Goal: Task Accomplishment & Management: Manage account settings

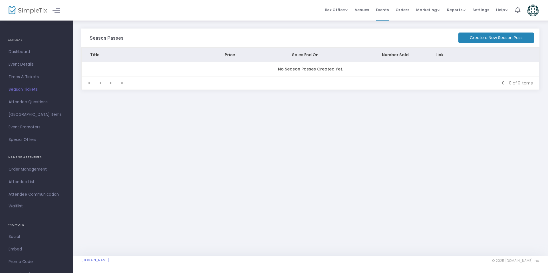
click at [21, 51] on span "Dashboard" at bounding box center [37, 51] width 56 height 7
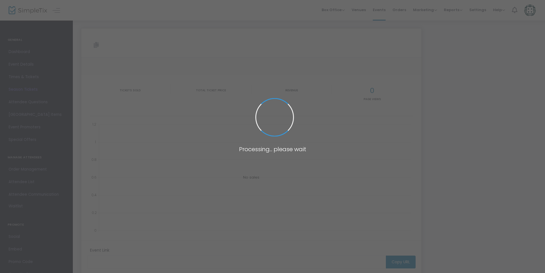
type input "[URL][DOMAIN_NAME][PERSON_NAME]"
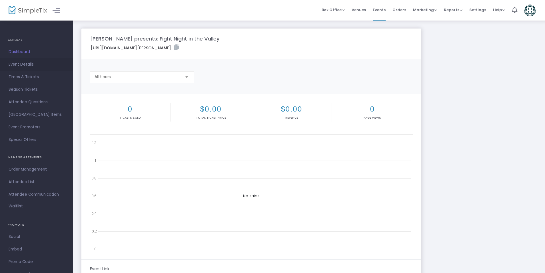
click at [26, 65] on span "Event Details" at bounding box center [37, 64] width 56 height 7
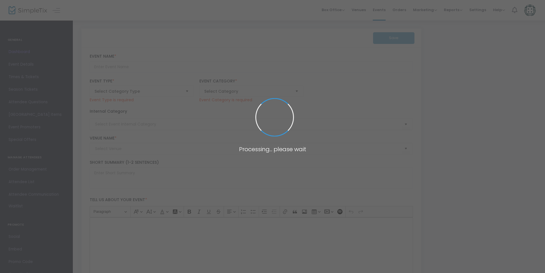
type input "[PERSON_NAME] presents: Fight Night in the Valley"
type textarea ""[PERSON_NAME] presents... Fight Night in the Valley! 💥[DATE] — the Central Val…"
type input "Register Now"
type input "[GEOGRAPHIC_DATA]"
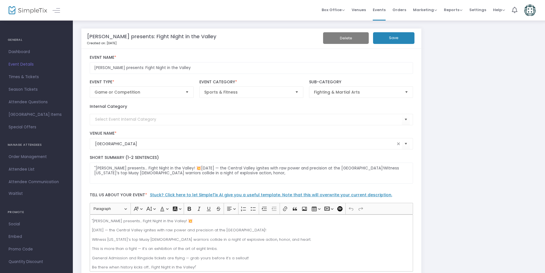
click at [528, 9] on img at bounding box center [530, 11] width 12 height 12
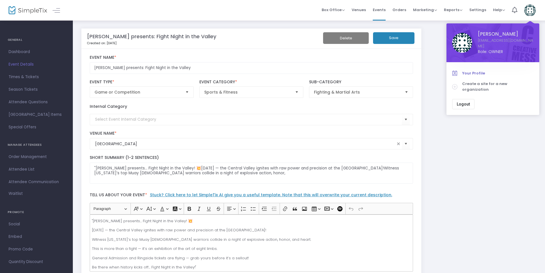
click at [464, 72] on span "Your Profile" at bounding box center [497, 74] width 71 height 6
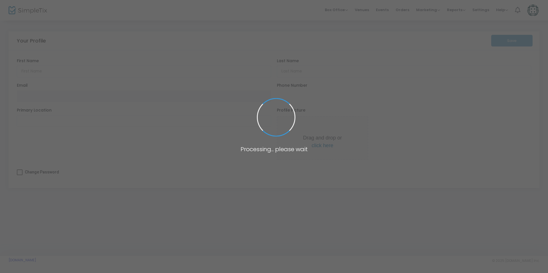
type input "[PERSON_NAME]"
type input "[EMAIL_ADDRESS][DOMAIN_NAME]"
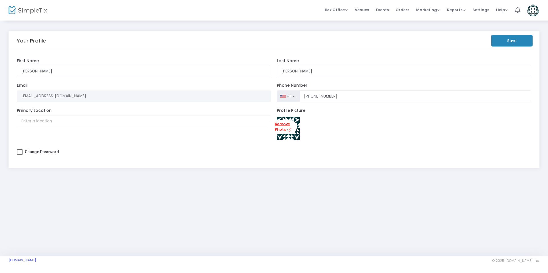
click at [286, 127] on link "Remove Photo" at bounding box center [282, 127] width 29 height 15
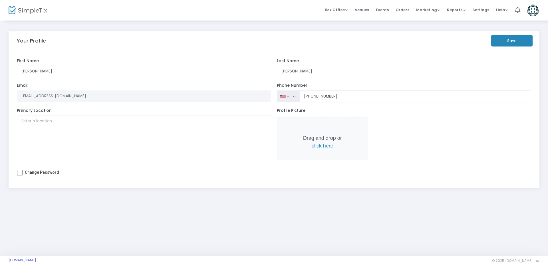
click at [326, 146] on span "click here" at bounding box center [323, 146] width 22 height 6
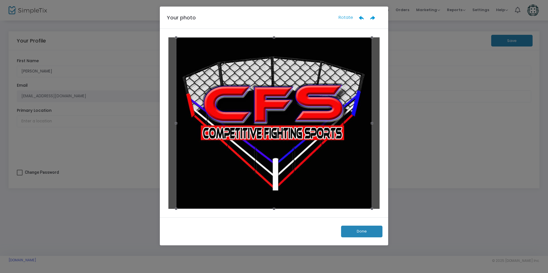
click at [366, 229] on button "Done" at bounding box center [361, 232] width 41 height 12
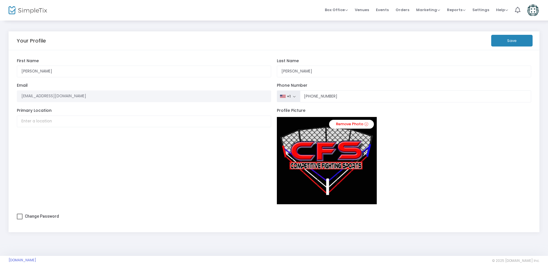
click at [512, 37] on button "Save" at bounding box center [512, 41] width 41 height 12
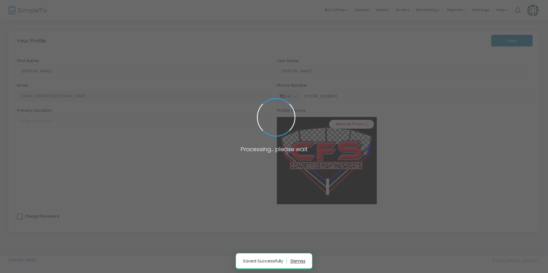
type input "[PHONE_NUMBER]"
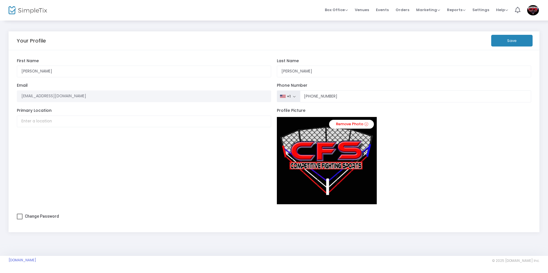
click at [533, 8] on img at bounding box center [534, 10] width 12 height 10
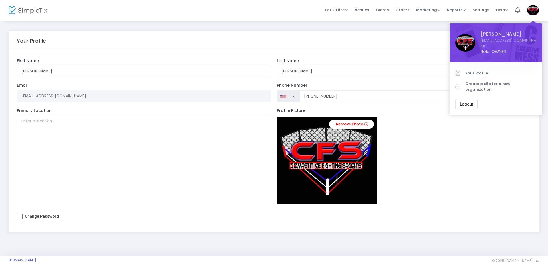
click at [469, 102] on span "Logout" at bounding box center [466, 104] width 13 height 5
